Goal: Task Accomplishment & Management: Use online tool/utility

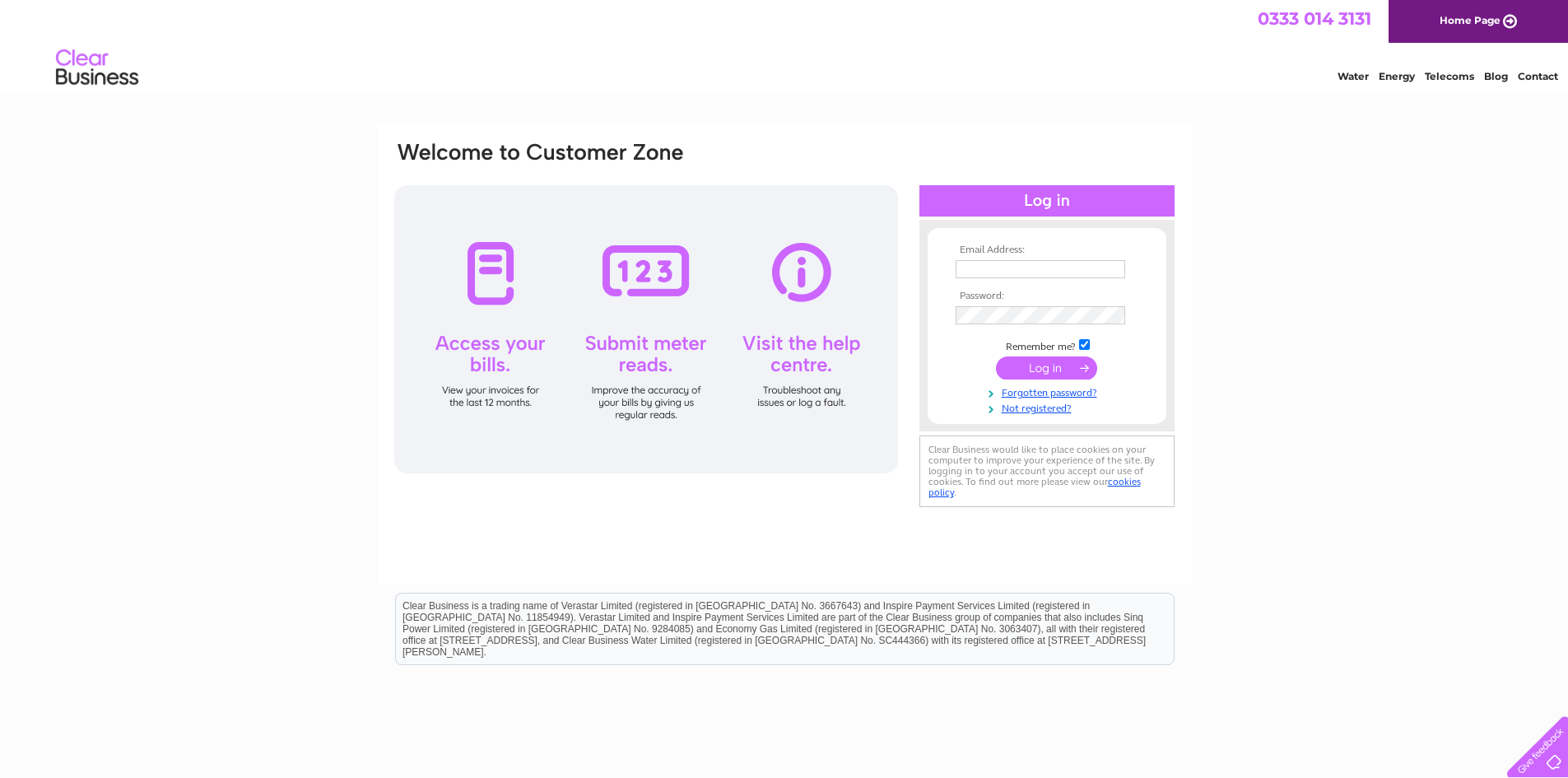
type input "admin@carnoustiegolfclub.co.uk"
click at [1048, 364] on input "submit" at bounding box center [1046, 368] width 101 height 23
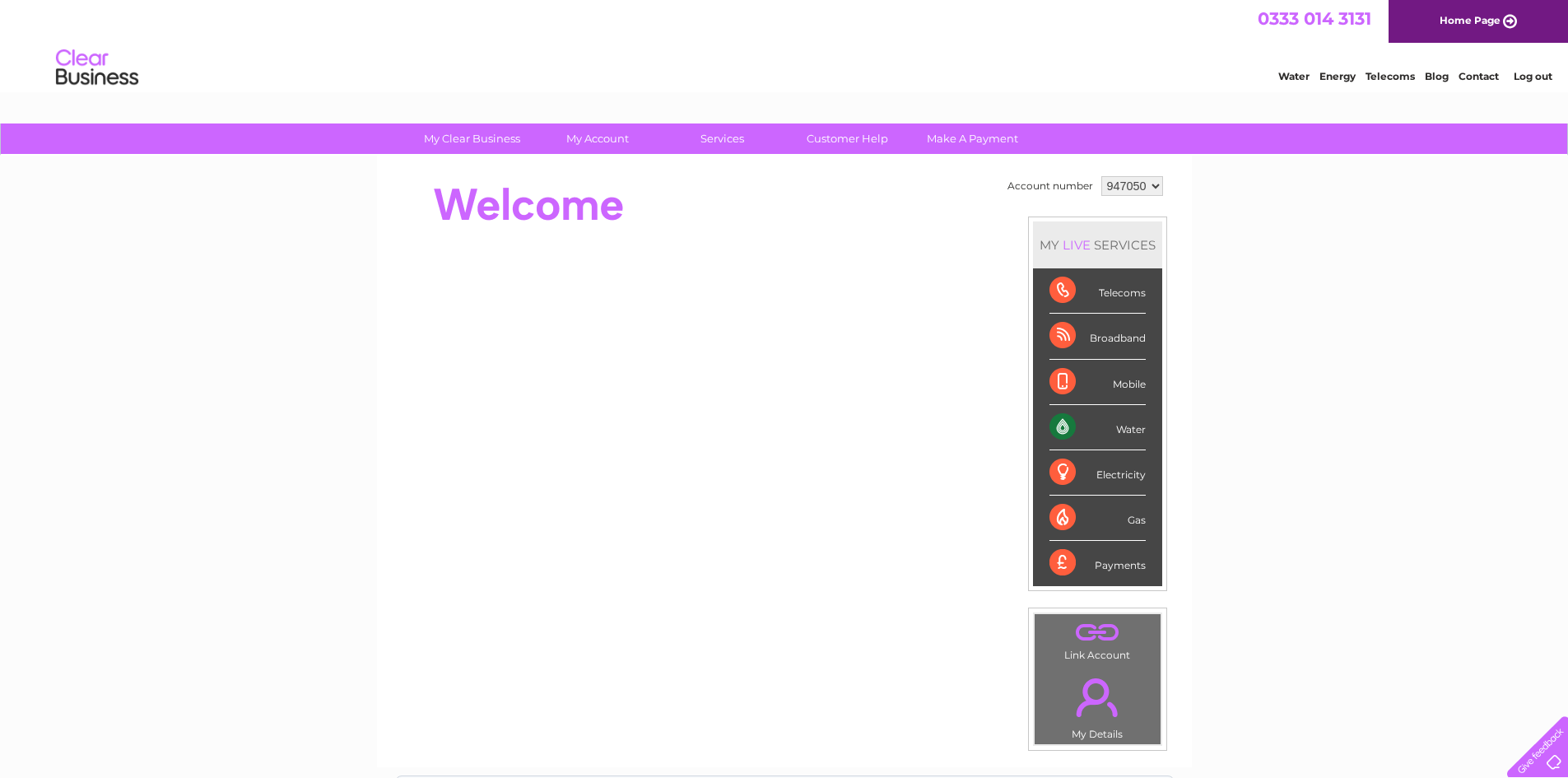
click at [1080, 425] on div "Water" at bounding box center [1098, 427] width 97 height 45
click at [1057, 424] on div "Water" at bounding box center [1098, 427] width 97 height 45
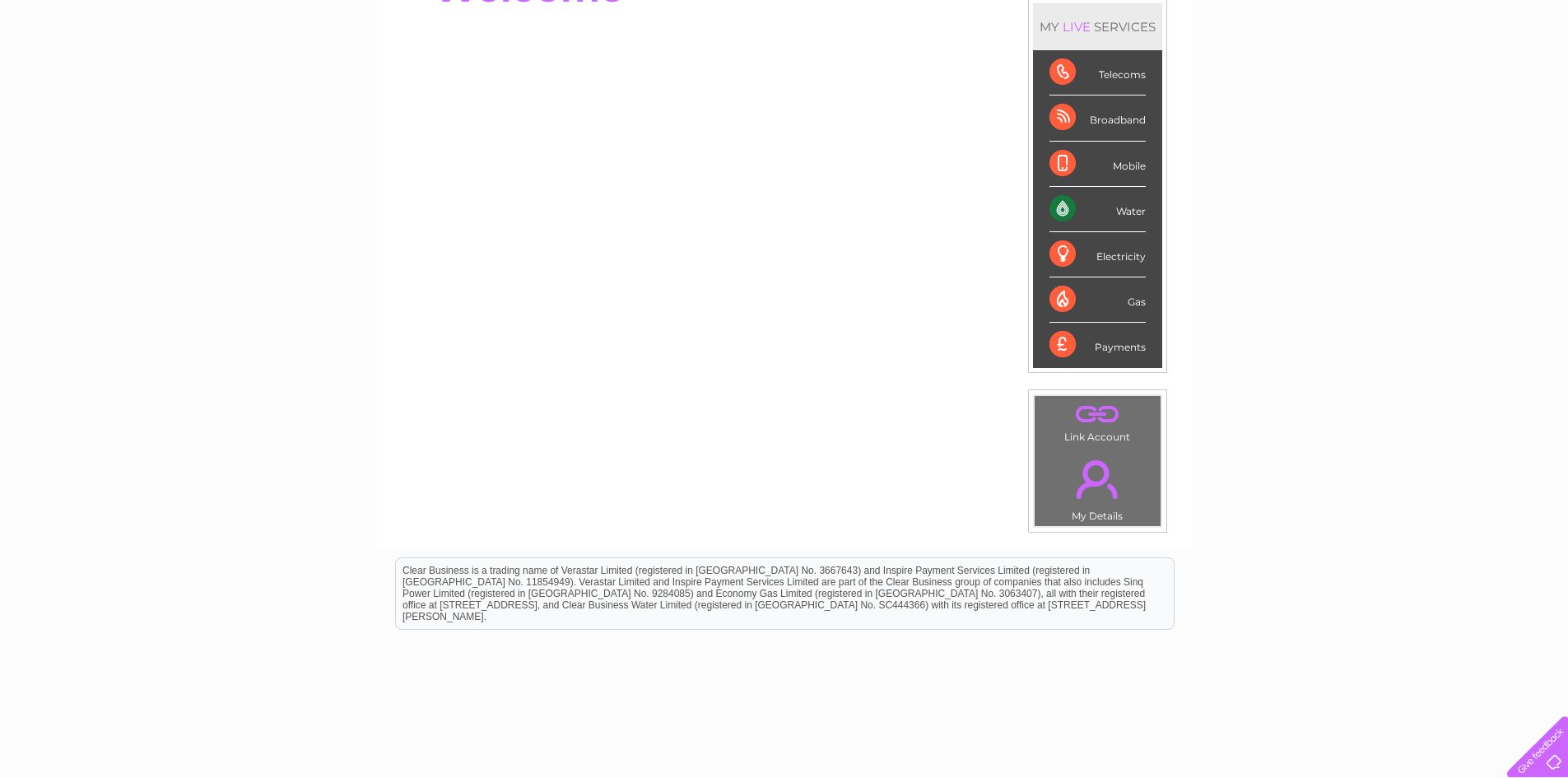
scroll to position [247, 0]
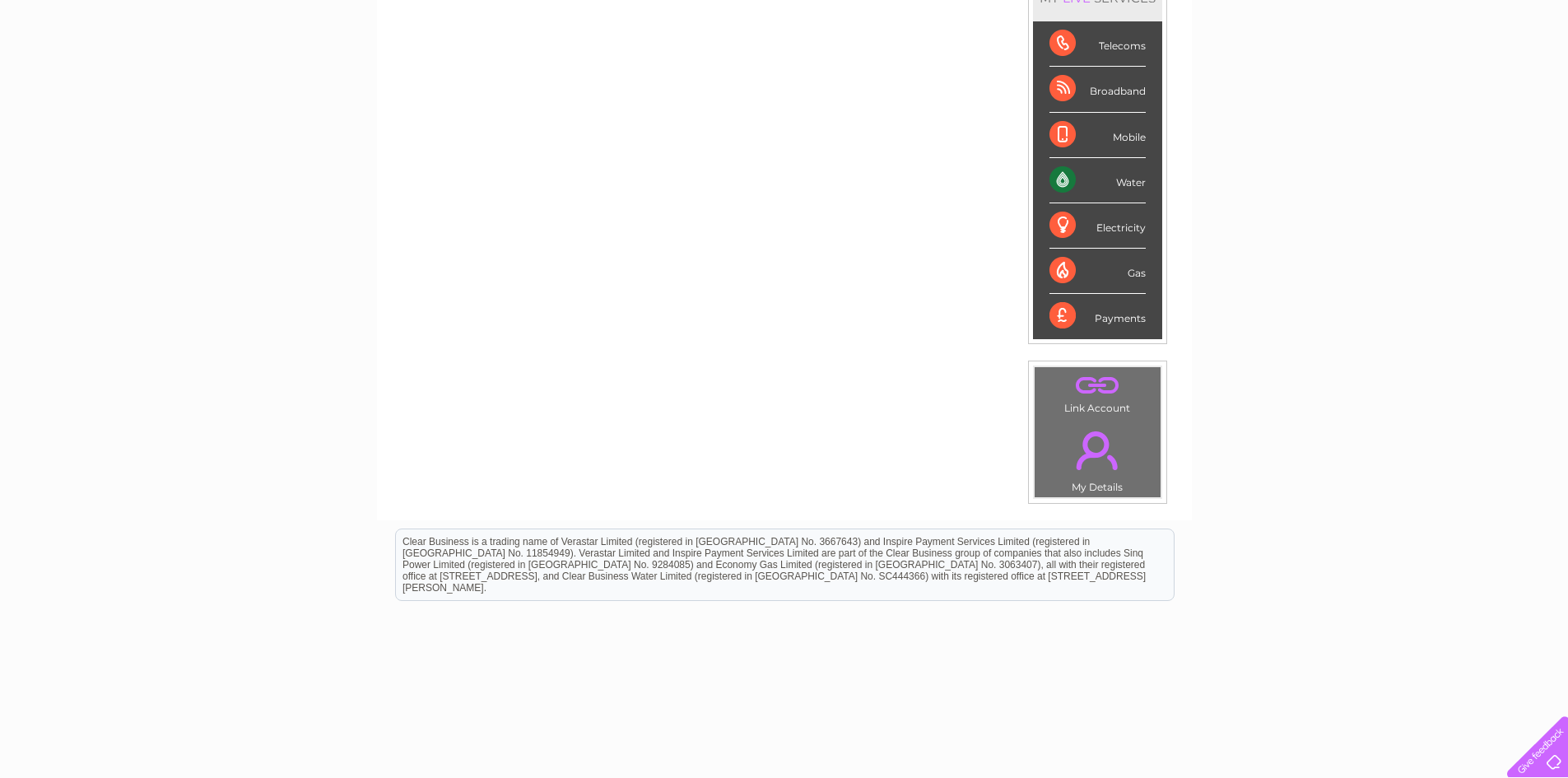
click at [1107, 421] on td ". My Details" at bounding box center [1098, 458] width 128 height 80
click at [1082, 425] on link "." at bounding box center [1098, 450] width 117 height 58
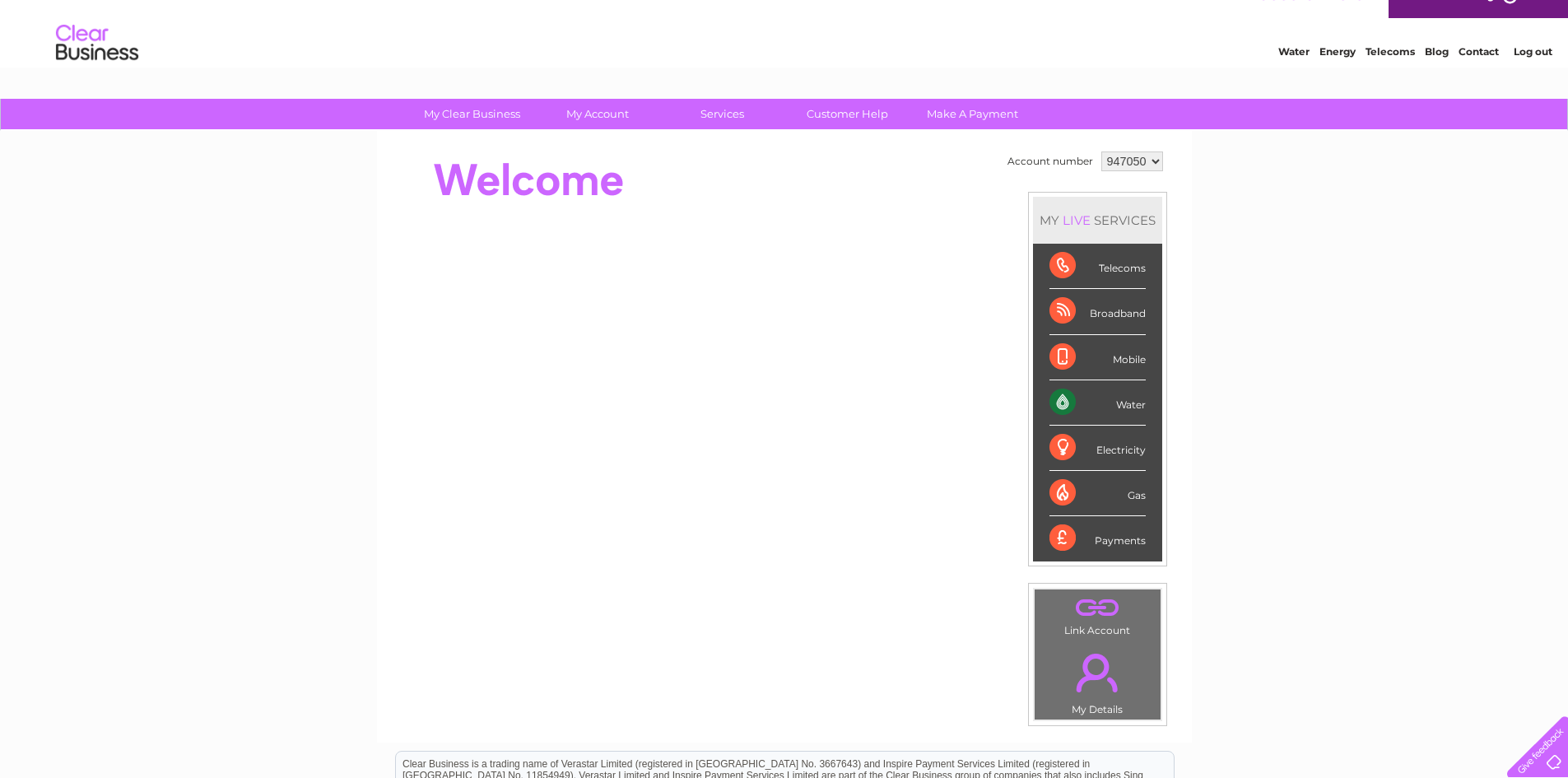
scroll to position [0, 0]
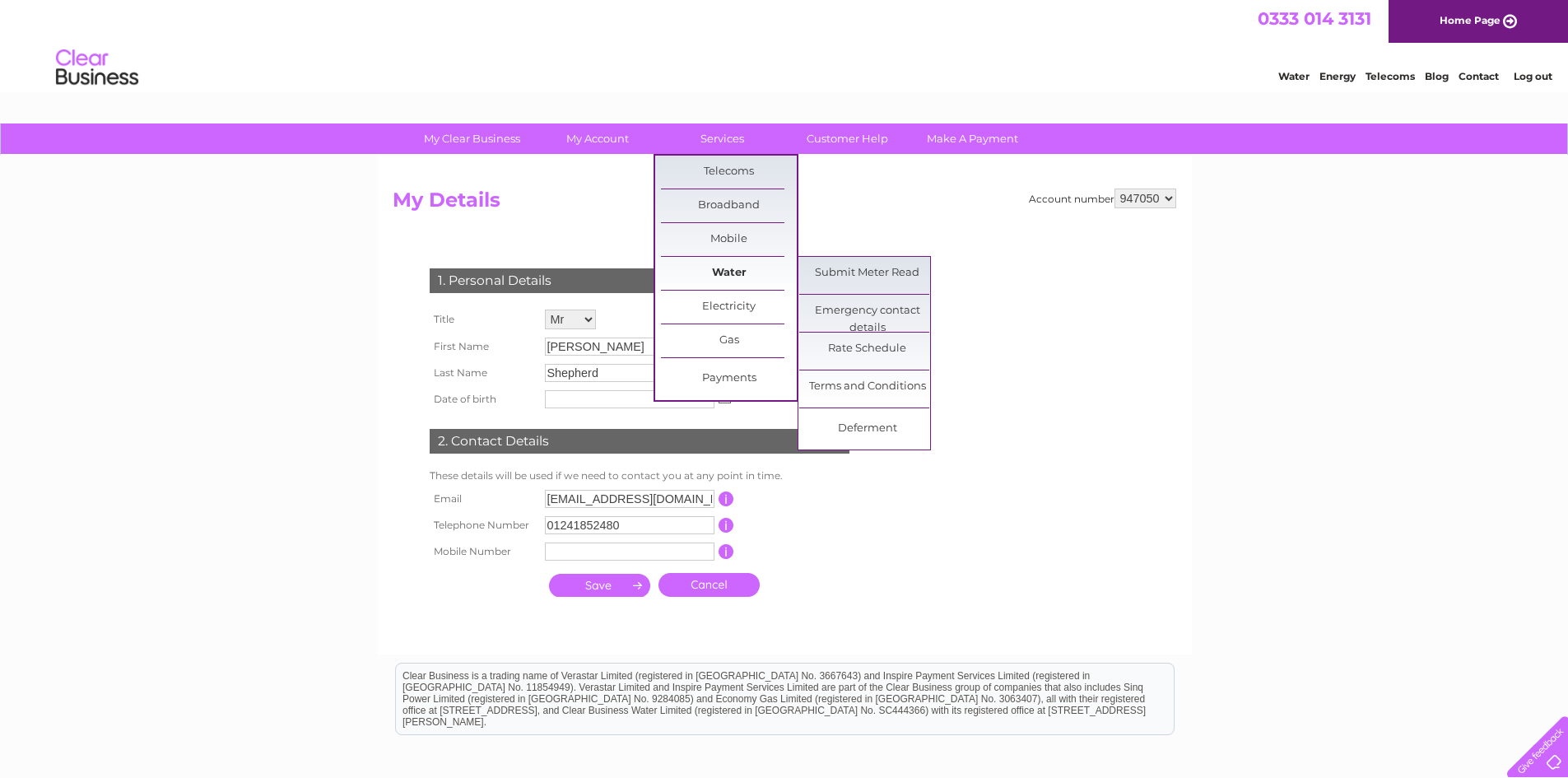
click at [729, 269] on link "Water" at bounding box center [728, 274] width 135 height 33
click at [727, 269] on link "Water" at bounding box center [728, 274] width 135 height 33
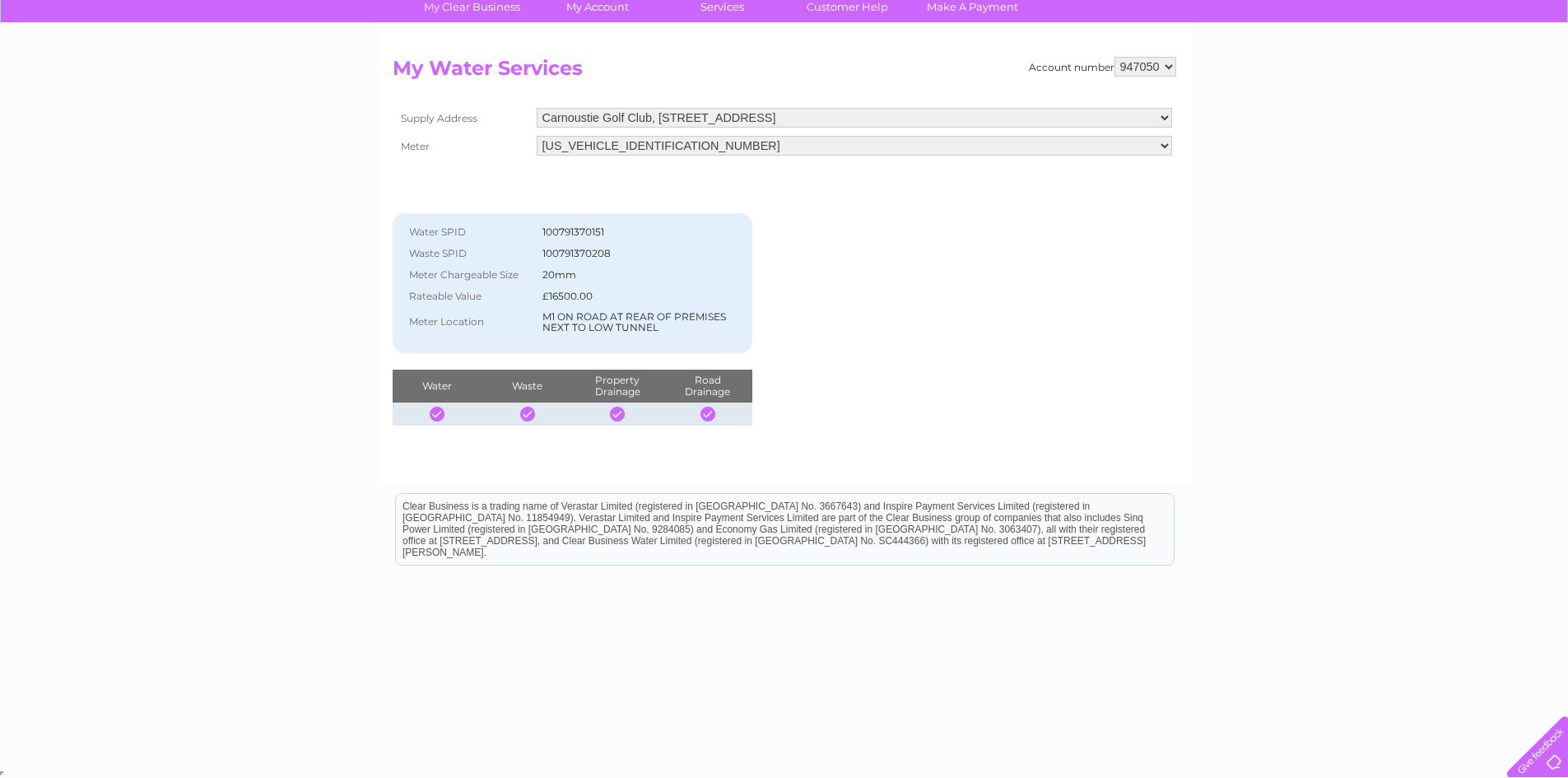
scroll to position [133, 0]
click at [435, 412] on div at bounding box center [437, 413] width 15 height 15
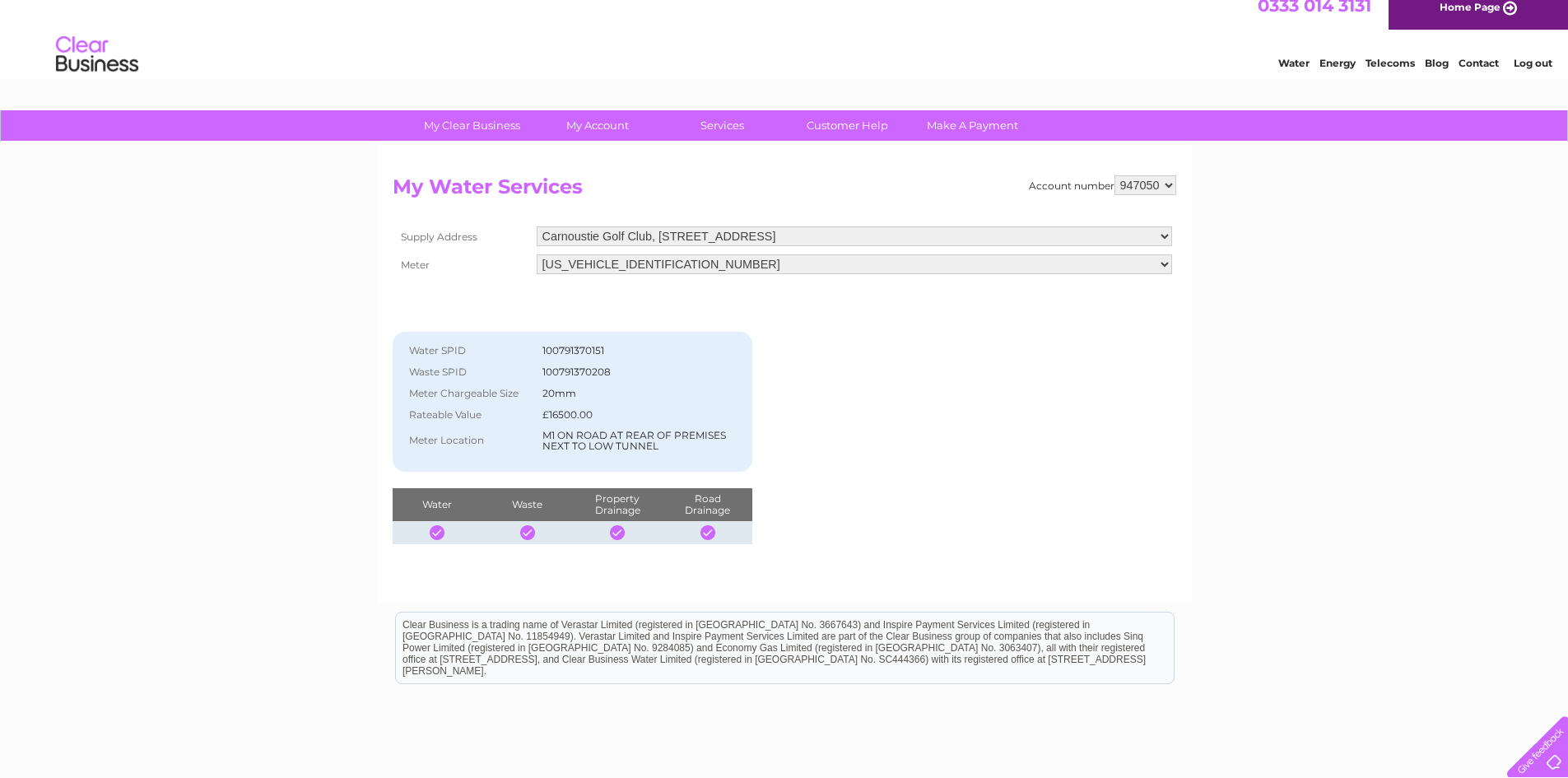
scroll to position [0, 0]
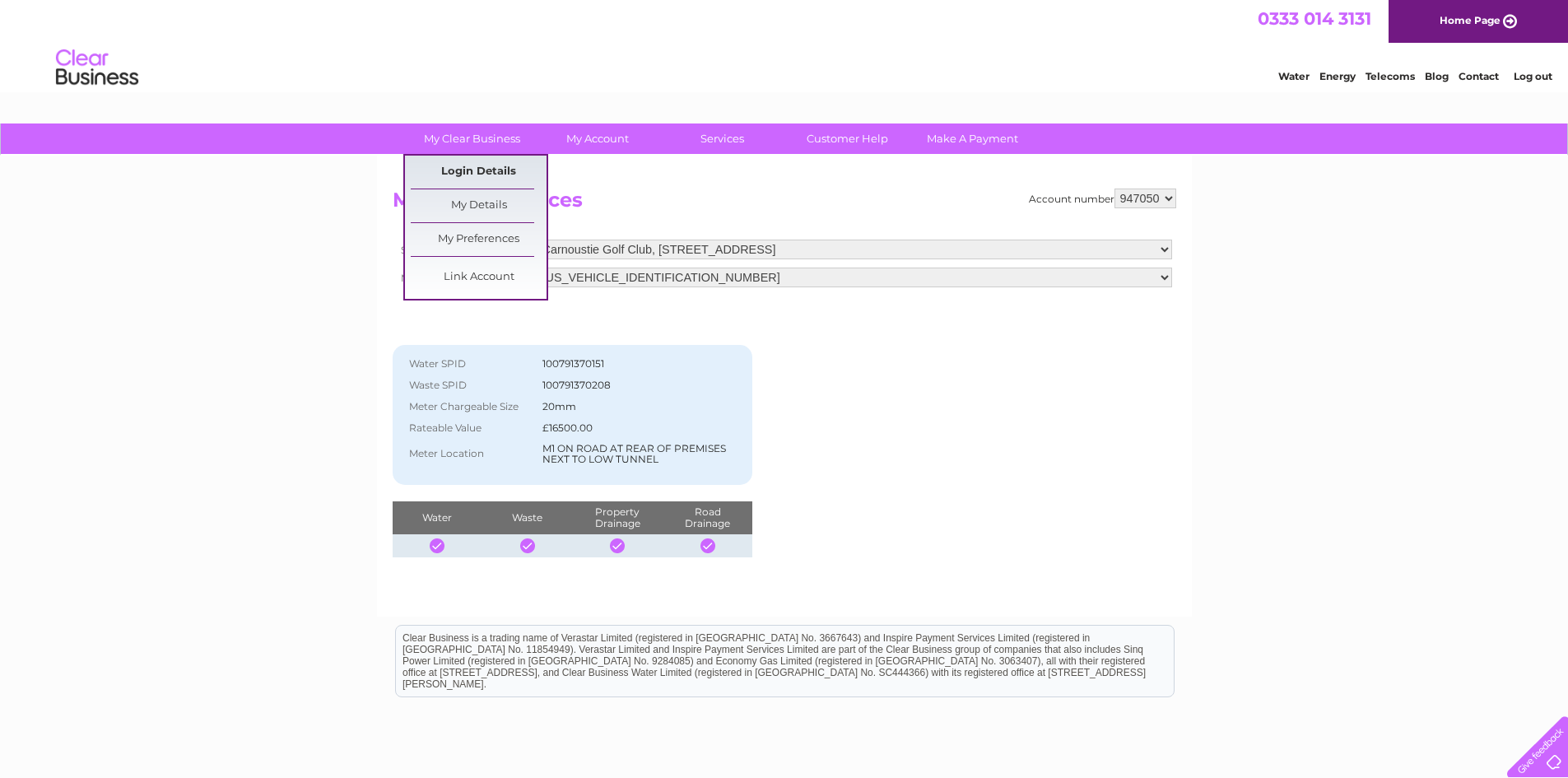
click at [475, 168] on link "Login Details" at bounding box center [478, 172] width 135 height 33
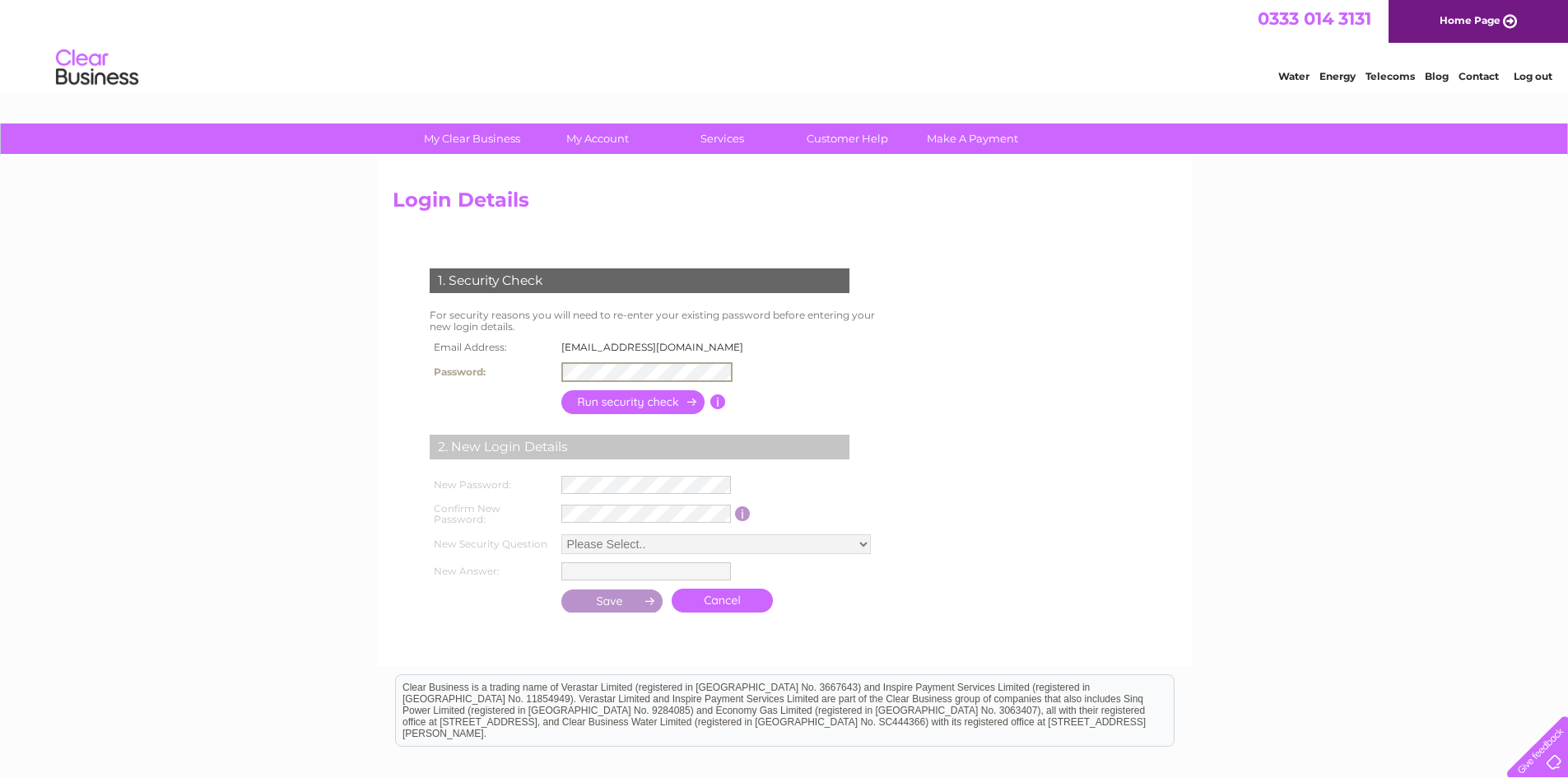
click at [638, 397] on input "button" at bounding box center [633, 402] width 145 height 24
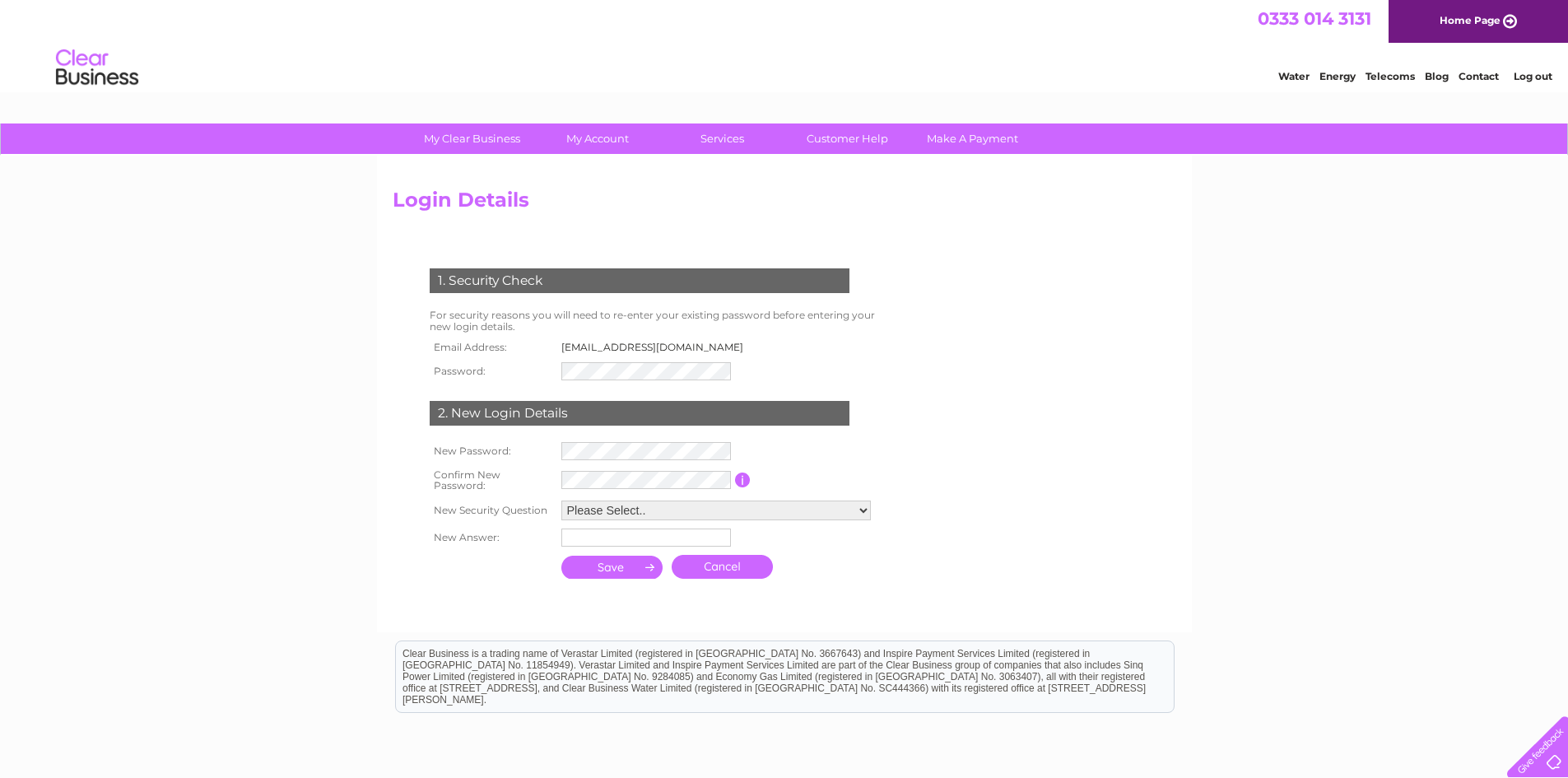
click at [933, 370] on form "1. Security Check For security reasons you will need to re-enter your existing …" at bounding box center [784, 426] width 784 height 381
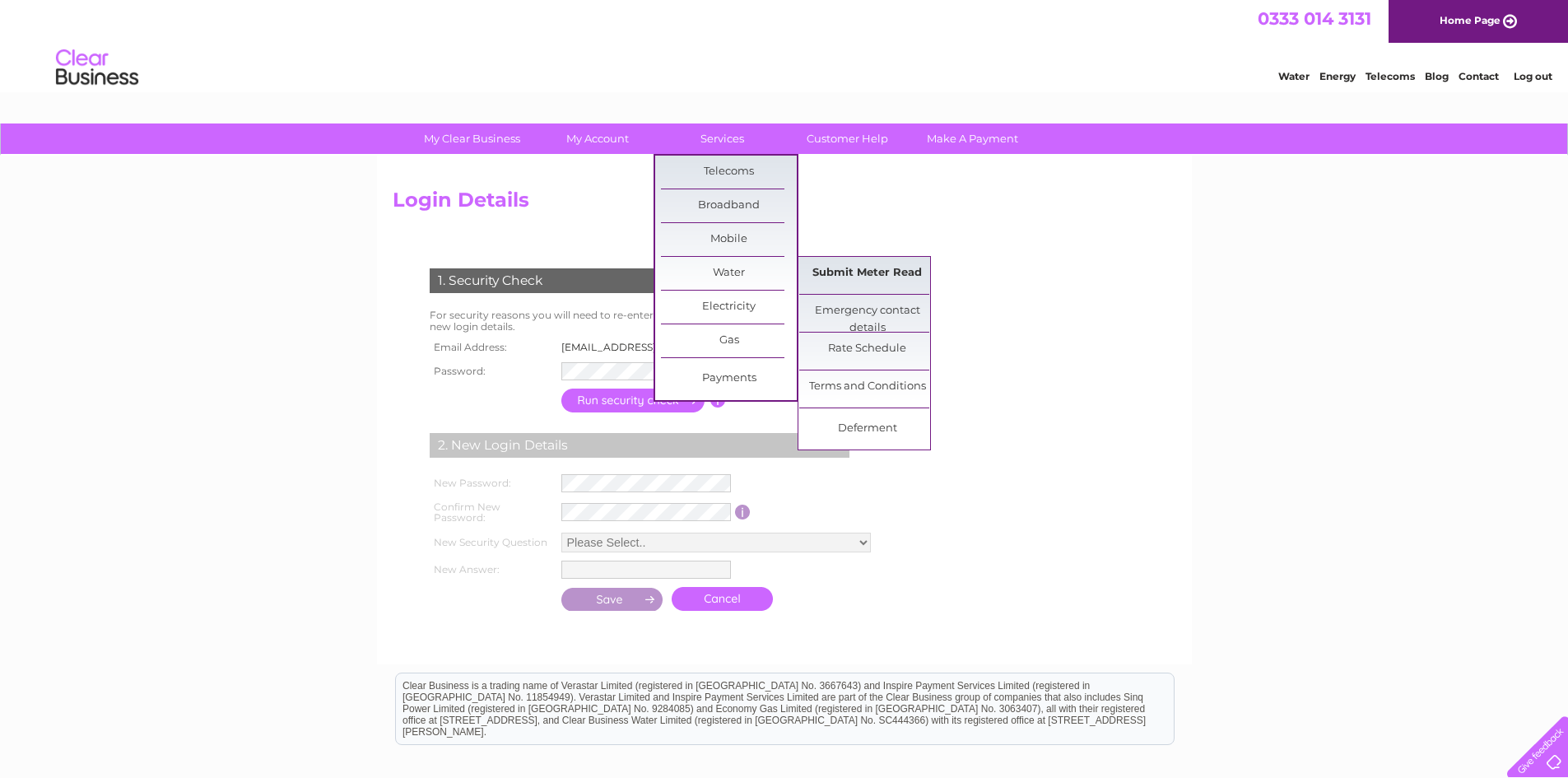
click at [851, 268] on link "Submit Meter Read" at bounding box center [866, 274] width 135 height 33
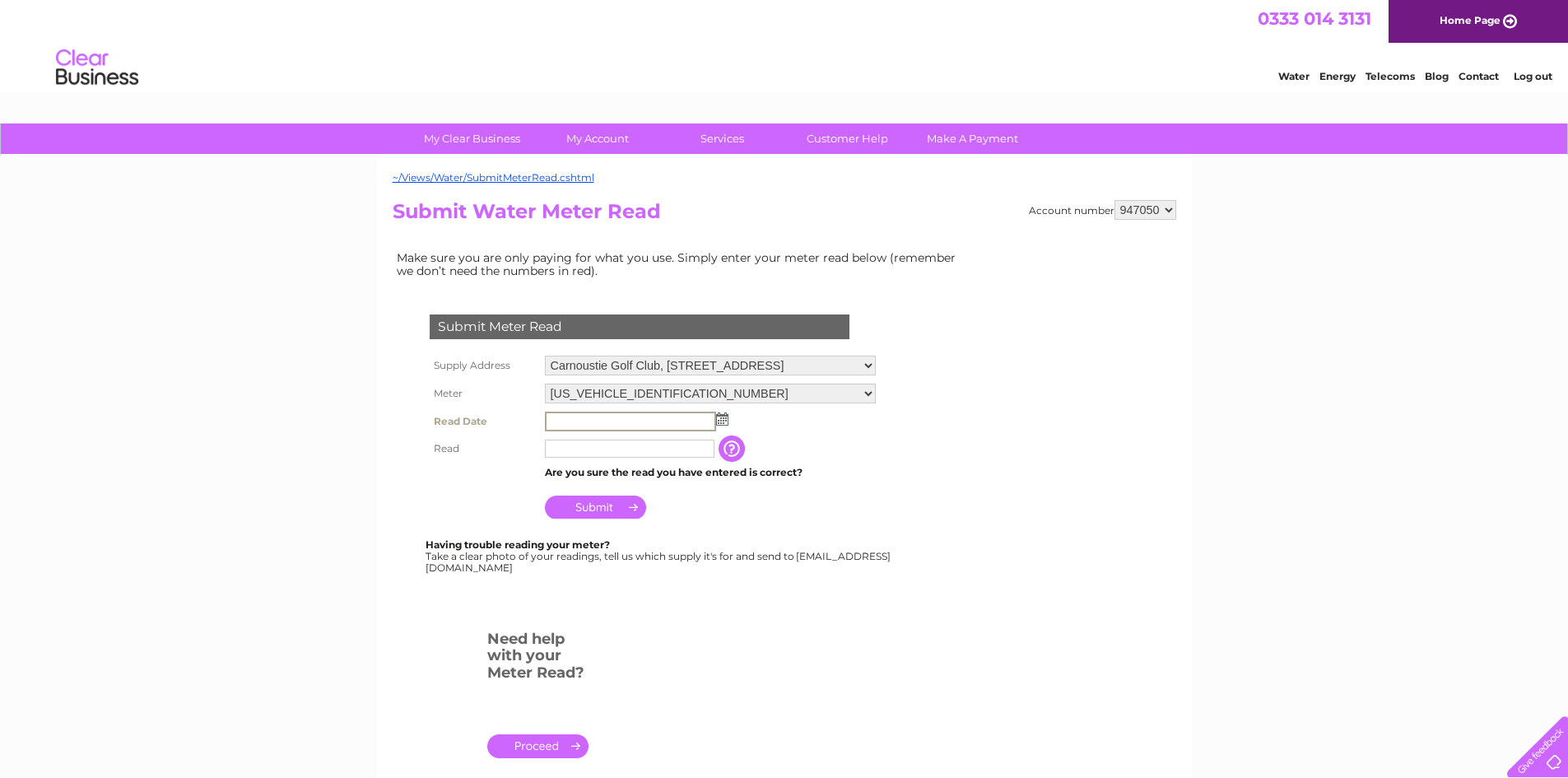
click at [555, 419] on input "text" at bounding box center [630, 421] width 171 height 20
click at [552, 421] on input "text" at bounding box center [630, 421] width 171 height 20
click at [559, 421] on input "text" at bounding box center [630, 421] width 171 height 20
click at [560, 420] on input "text" at bounding box center [630, 421] width 171 height 20
click at [564, 419] on input "text" at bounding box center [630, 421] width 171 height 20
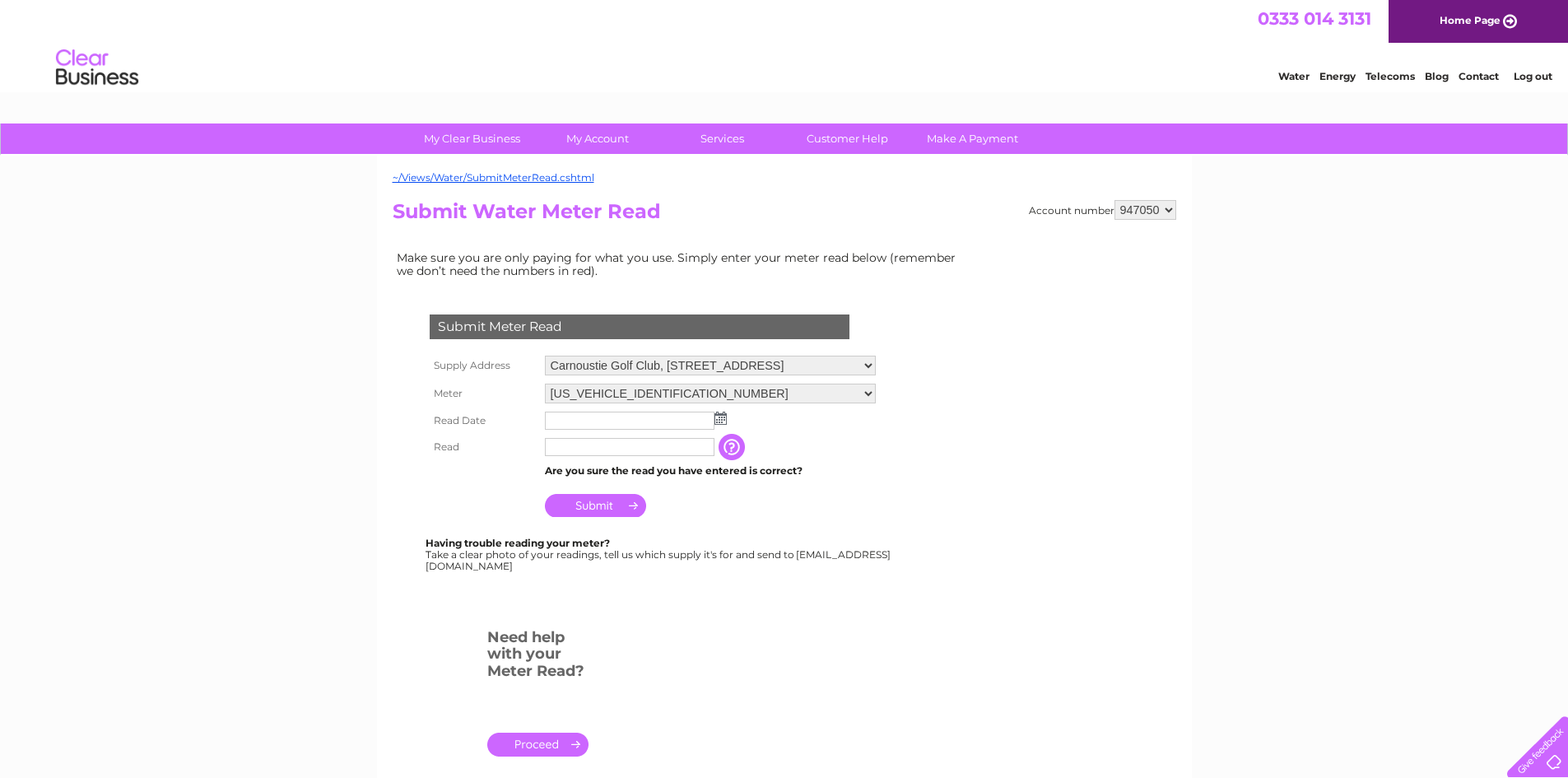
click at [721, 421] on img at bounding box center [721, 418] width 12 height 13
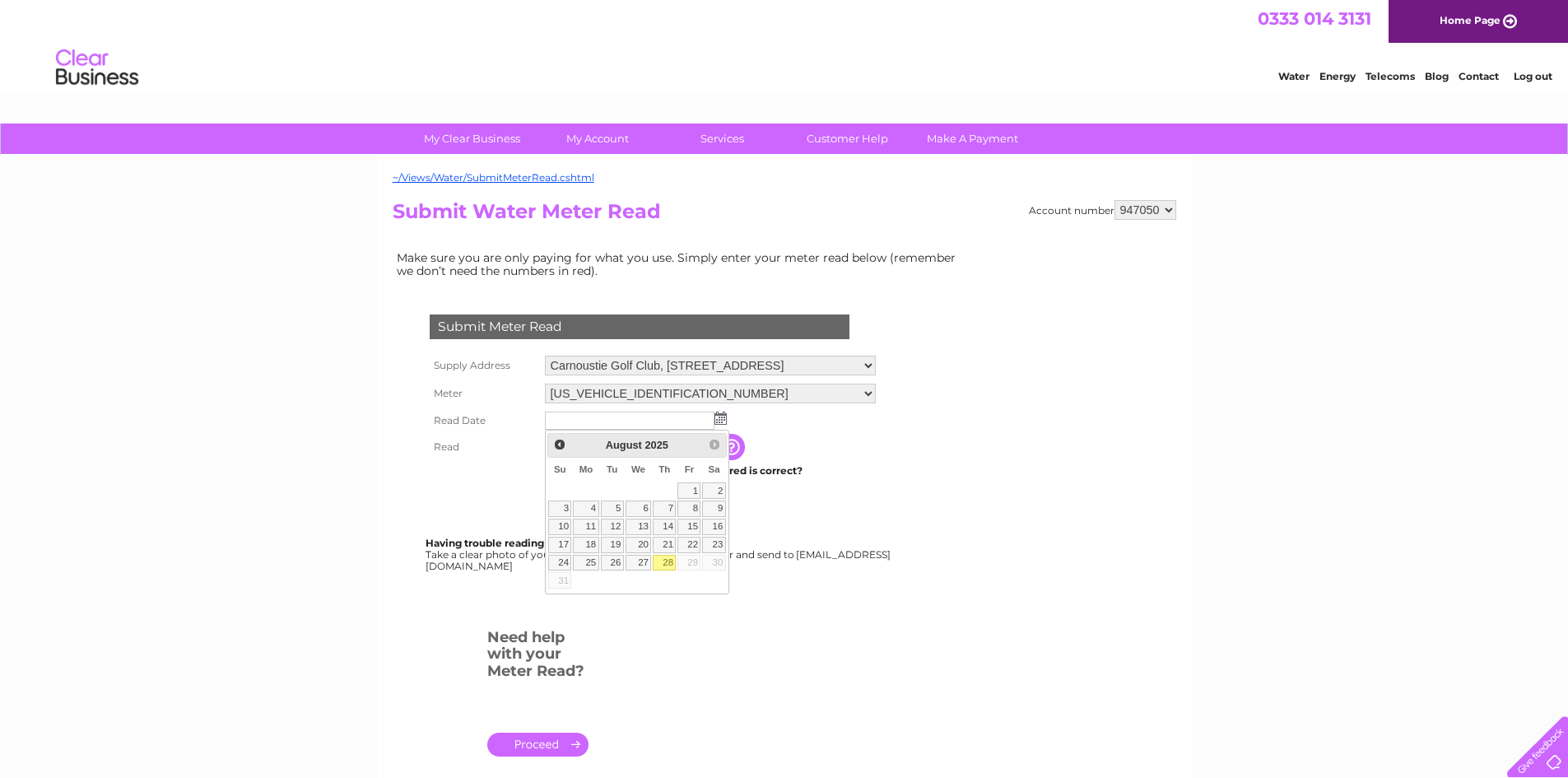
click at [667, 565] on link "28" at bounding box center [664, 563] width 23 height 16
type input "2025/08/28"
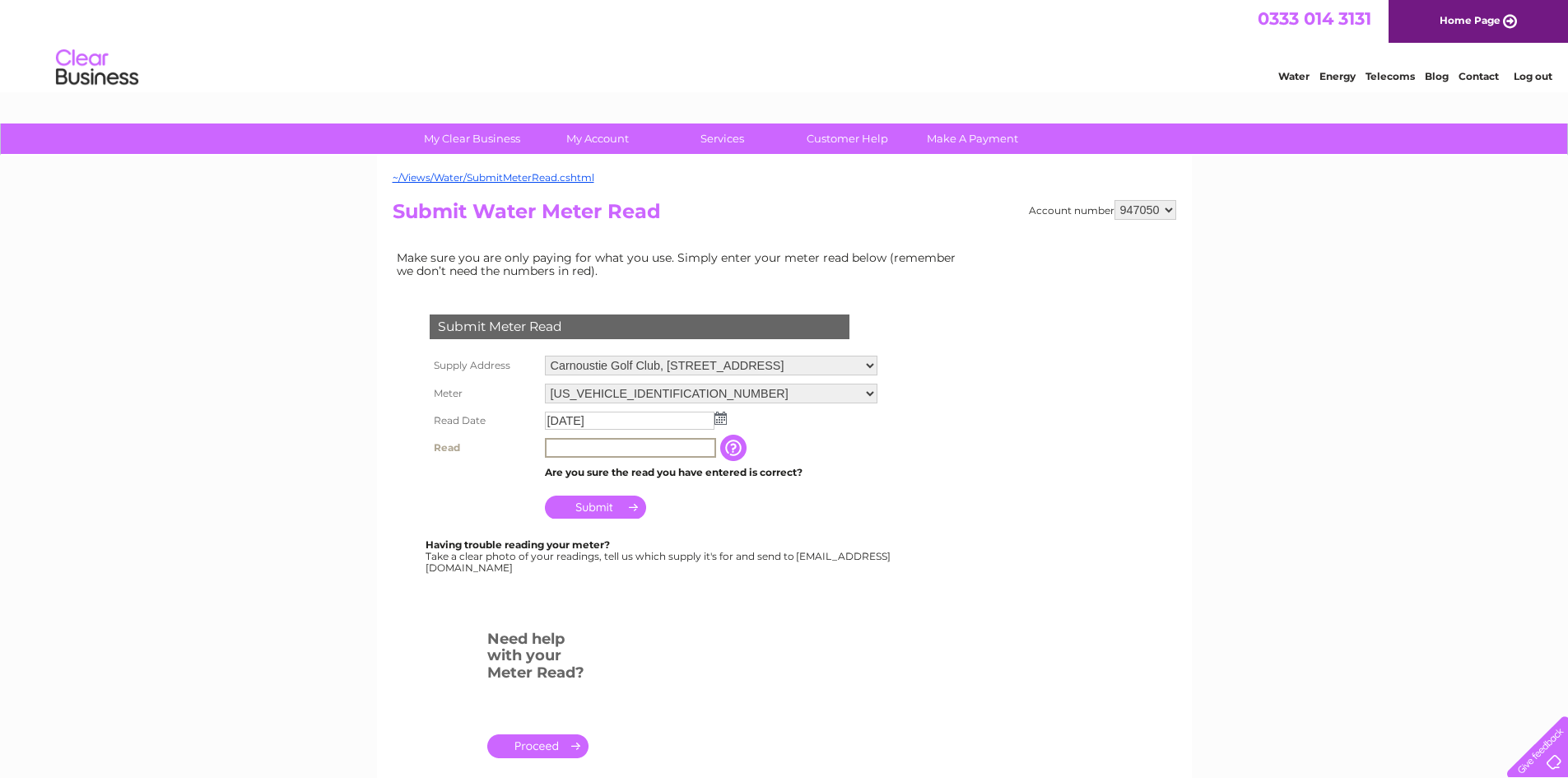
click at [554, 448] on input "text" at bounding box center [630, 447] width 171 height 20
type input "5679"
click at [589, 502] on input "Submit" at bounding box center [595, 505] width 101 height 23
